Goal: Task Accomplishment & Management: Manage account settings

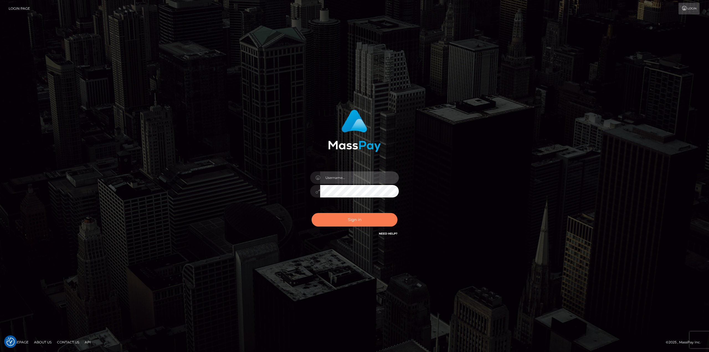
type input "Dikla Silver"
click at [354, 220] on button "Sign in" at bounding box center [355, 220] width 86 height 14
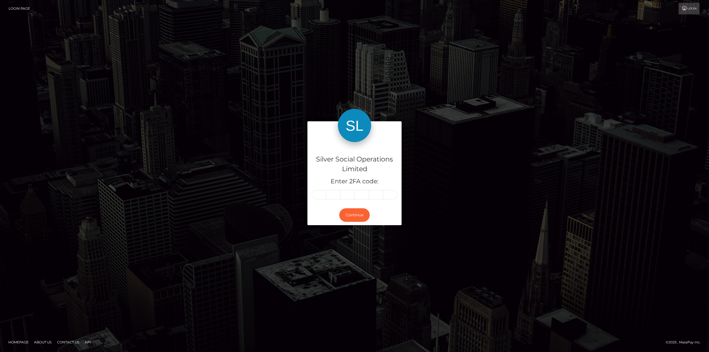
click at [321, 196] on input "text" at bounding box center [319, 194] width 14 height 9
type input "2"
type input "6"
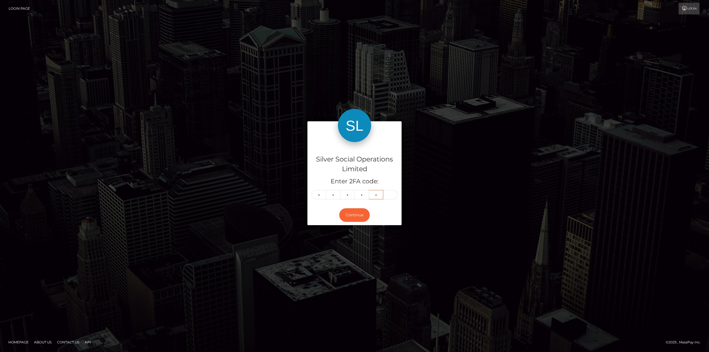
type input "1"
type input "9"
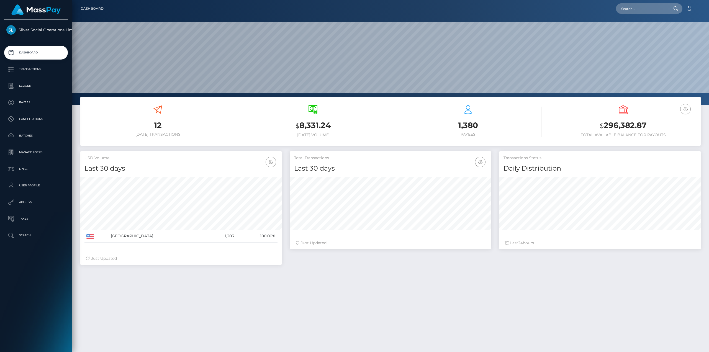
scroll to position [98, 201]
click at [634, 126] on h3 "$ 296,382.87" at bounding box center [623, 125] width 147 height 11
copy h3 "296,382.87"
